Goal: Task Accomplishment & Management: Manage account settings

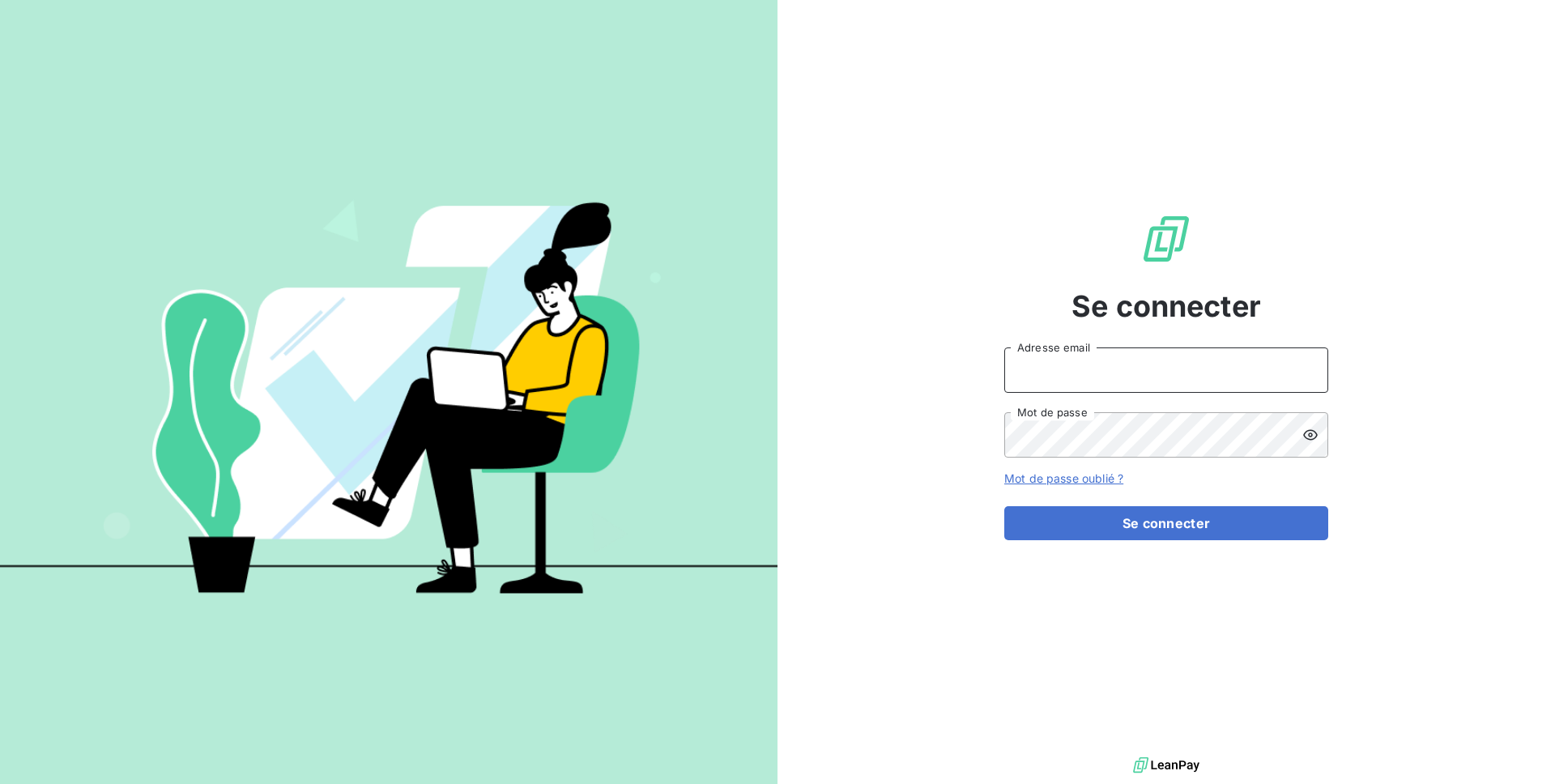
click at [1045, 369] on input "Adresse email" at bounding box center [1166, 369] width 324 height 45
type input "admin@fourtechplus"
click at [1004, 506] on button "Se connecter" at bounding box center [1166, 523] width 324 height 34
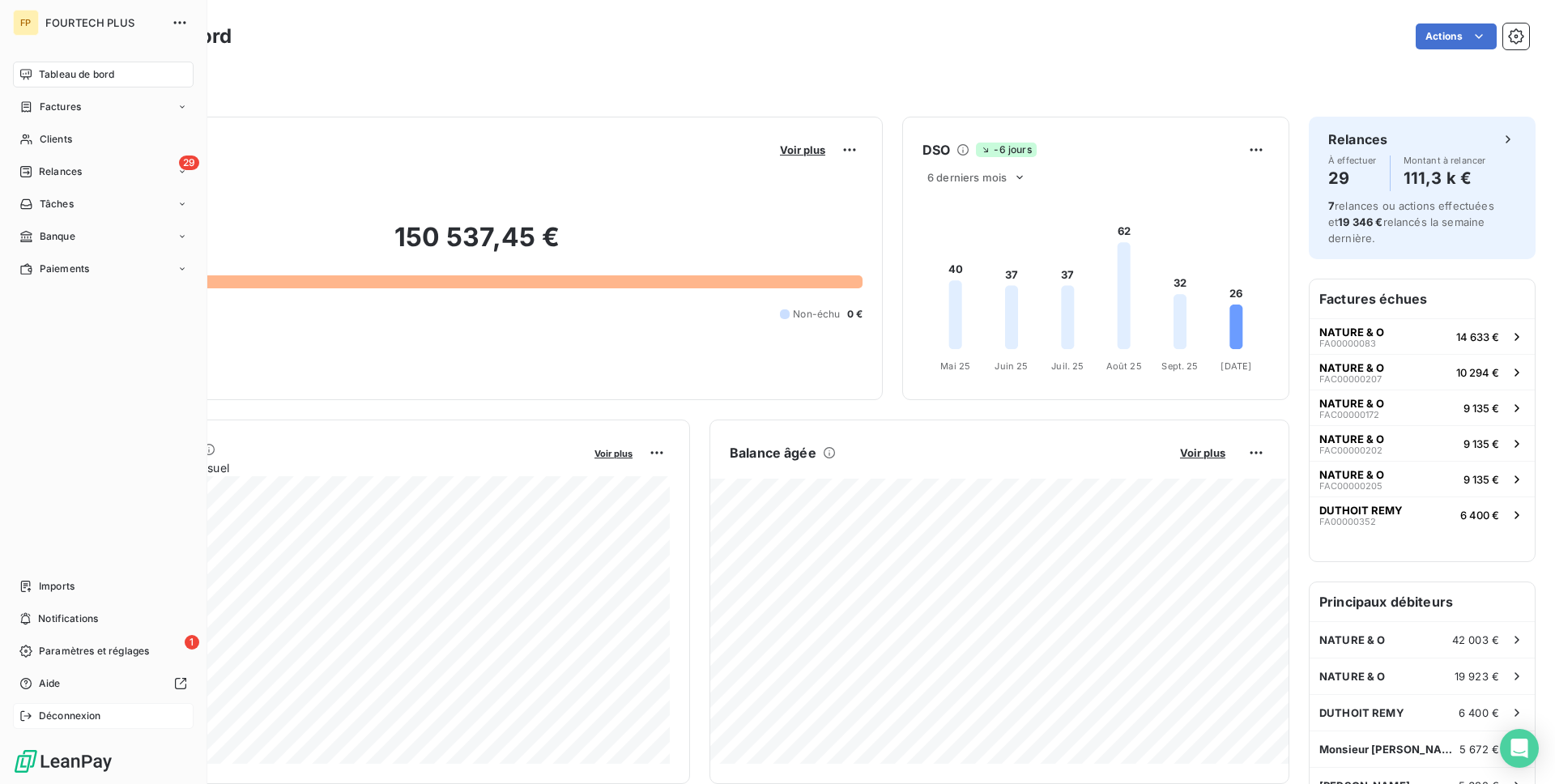
click at [55, 703] on div "Déconnexion" at bounding box center [103, 716] width 181 height 26
